Goal: Task Accomplishment & Management: Use online tool/utility

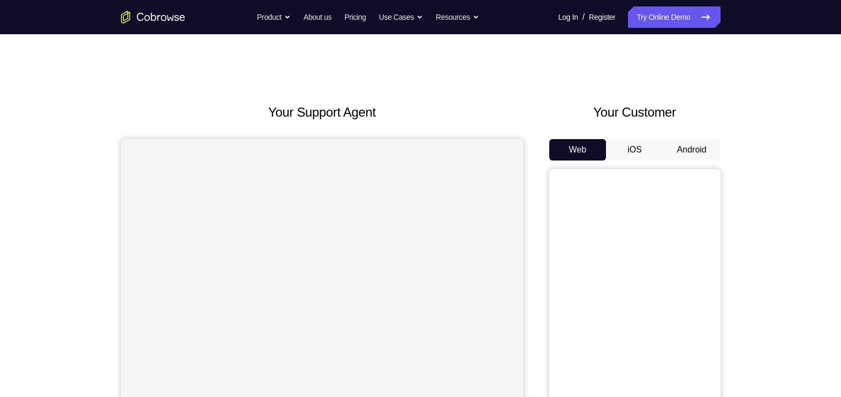
click at [689, 154] on button "Android" at bounding box center [692, 149] width 57 height 21
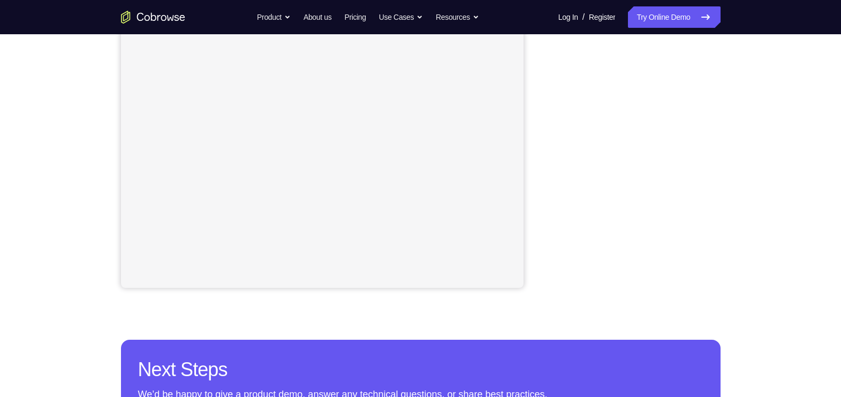
scroll to position [214, 0]
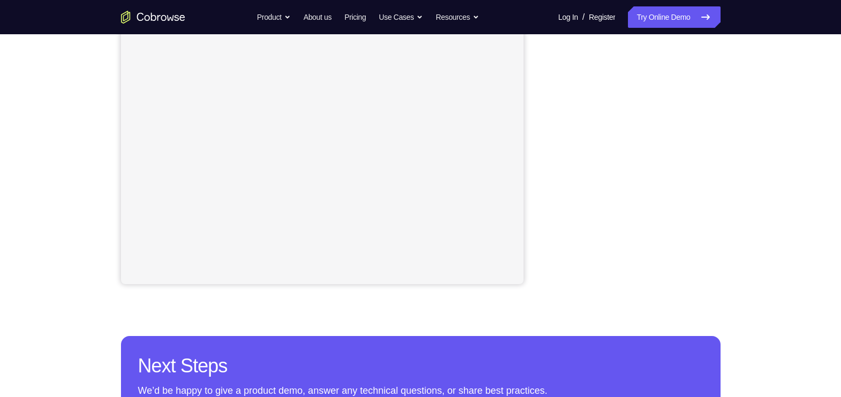
drag, startPoint x: 712, startPoint y: 228, endPoint x: 551, endPoint y: 214, distance: 161.3
click at [551, 214] on div at bounding box center [634, 120] width 171 height 329
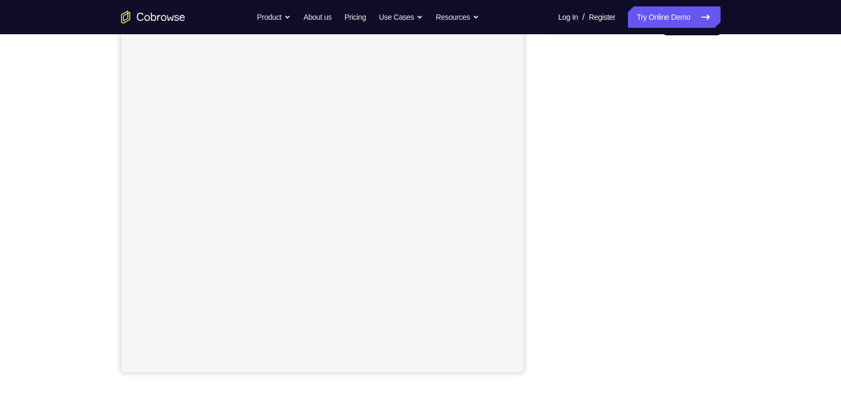
scroll to position [125, 0]
drag, startPoint x: 551, startPoint y: 214, endPoint x: 541, endPoint y: 201, distance: 16.5
click at [541, 201] on div "Your Support Agent Your Customer Web iOS Android" at bounding box center [421, 176] width 600 height 396
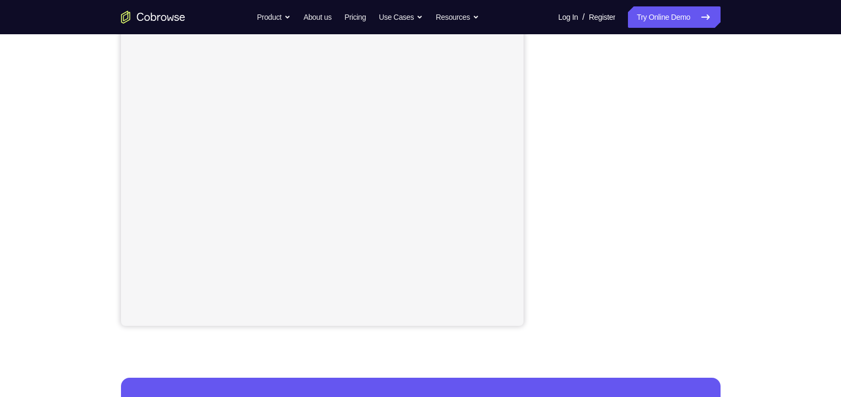
scroll to position [170, 0]
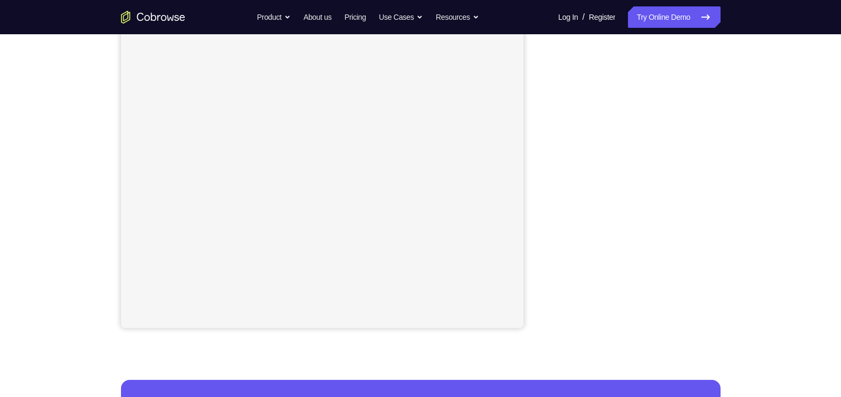
click at [533, 216] on div "Your Support Agent Your Customer Web iOS Android" at bounding box center [421, 131] width 600 height 396
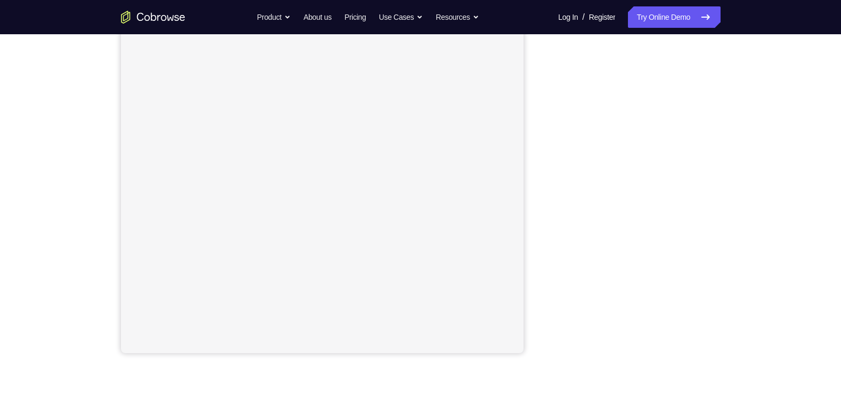
scroll to position [146, 0]
drag, startPoint x: 711, startPoint y: 122, endPoint x: 548, endPoint y: 167, distance: 168.9
click at [548, 167] on div "Your Support Agent Your Customer Web iOS Android" at bounding box center [421, 155] width 600 height 396
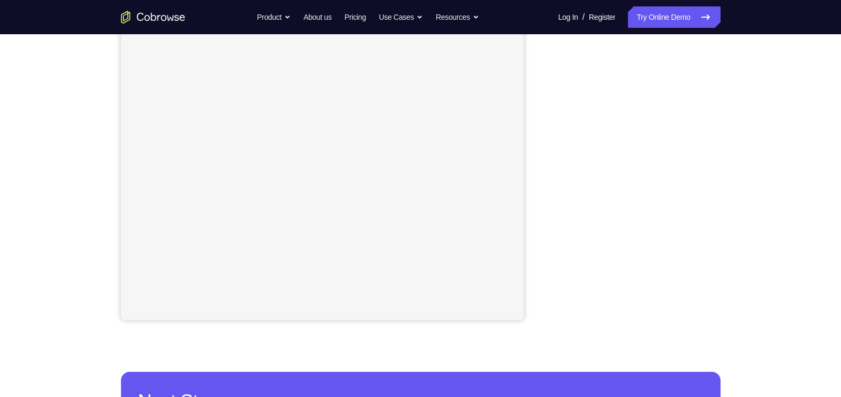
scroll to position [179, 0]
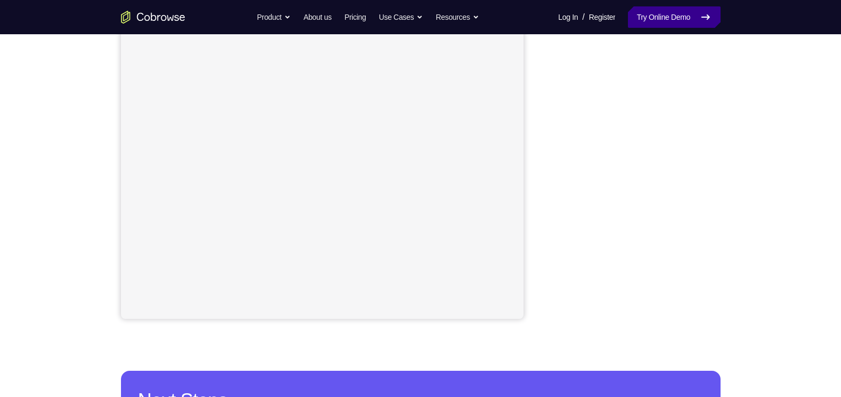
click at [676, 21] on link "Try Online Demo" at bounding box center [674, 16] width 92 height 21
